Goal: Find specific page/section: Find specific page/section

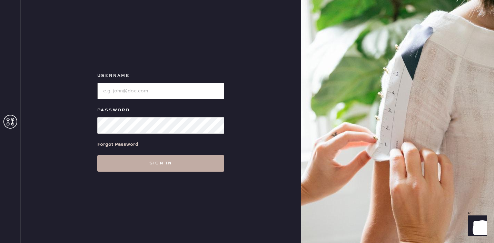
type input "reformationdesigndistrictmiami"
click at [131, 168] on button "Sign in" at bounding box center [160, 163] width 127 height 17
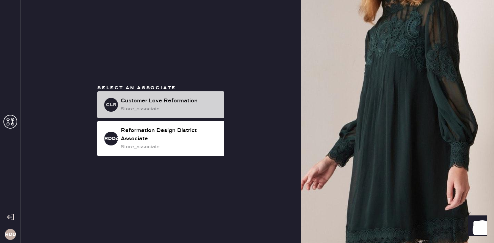
click at [142, 103] on div "Customer Love Reformation" at bounding box center [170, 101] width 98 height 8
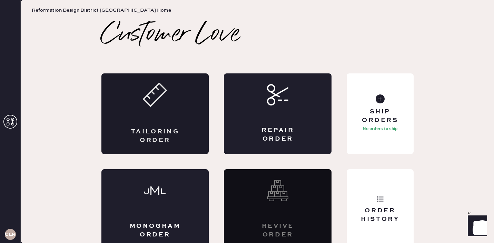
click at [139, 98] on div "Tailoring Order" at bounding box center [155, 113] width 108 height 81
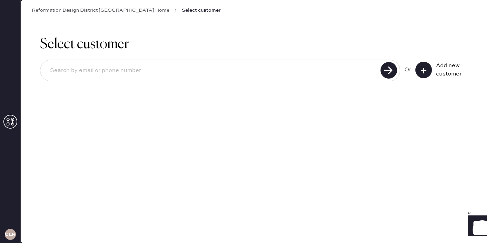
click at [423, 74] on button at bounding box center [423, 70] width 17 height 17
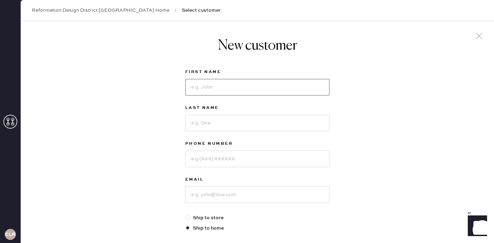
click at [208, 85] on input at bounding box center [257, 87] width 144 height 17
type input "w"
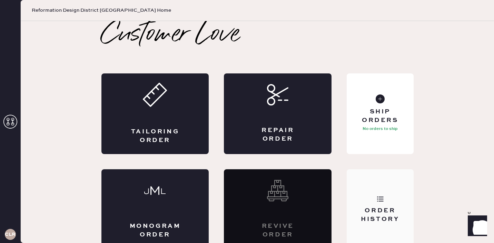
click at [388, 188] on div "Order History" at bounding box center [380, 209] width 67 height 81
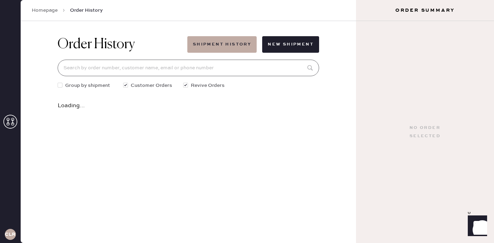
click at [133, 67] on input at bounding box center [188, 68] width 261 height 17
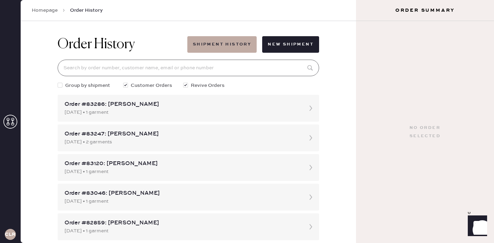
click at [121, 61] on input at bounding box center [188, 68] width 261 height 17
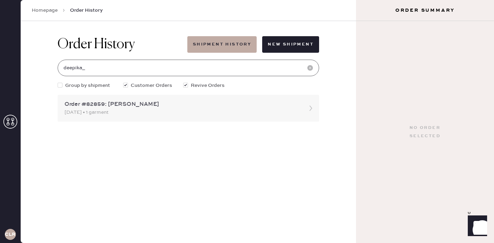
type input "deepika_"
click at [129, 104] on div "Order #82859: [PERSON_NAME]" at bounding box center [182, 104] width 235 height 8
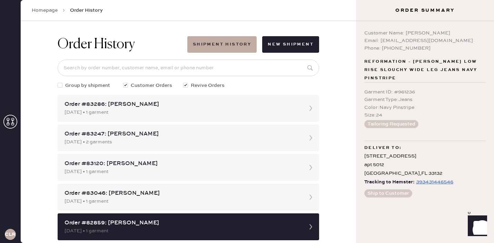
click at [419, 41] on div "Email: [EMAIL_ADDRESS][DOMAIN_NAME]" at bounding box center [424, 41] width 121 height 8
click at [449, 52] on div "Customer Name: [PERSON_NAME] Email: [EMAIL_ADDRESS][DOMAIN_NAME] Phone: [PHONE_…" at bounding box center [425, 132] width 138 height 222
click at [433, 183] on div "393431446546" at bounding box center [434, 182] width 37 height 8
